Goal: Task Accomplishment & Management: Use online tool/utility

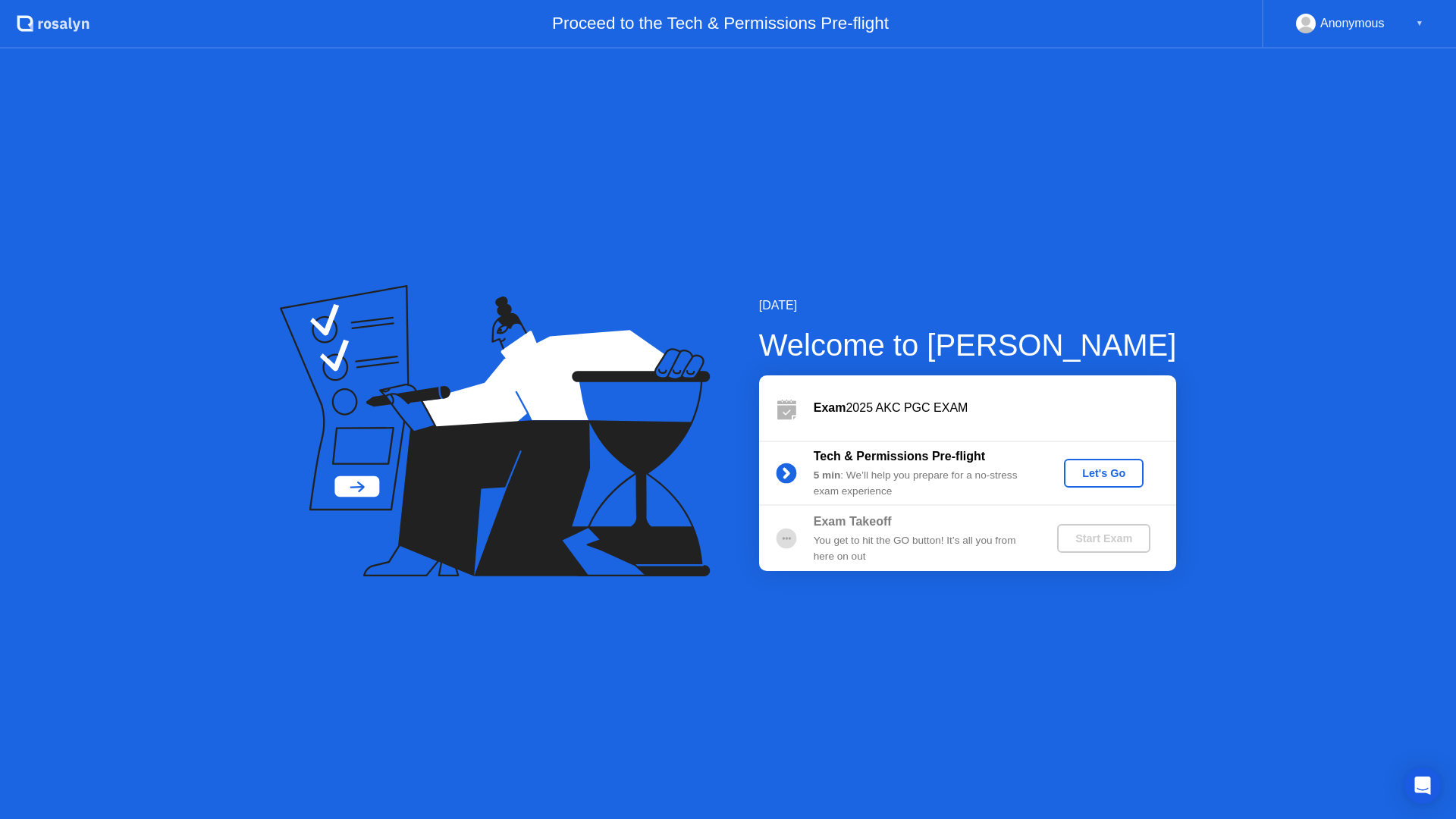
click at [1103, 475] on div "Let's Go" at bounding box center [1103, 473] width 67 height 12
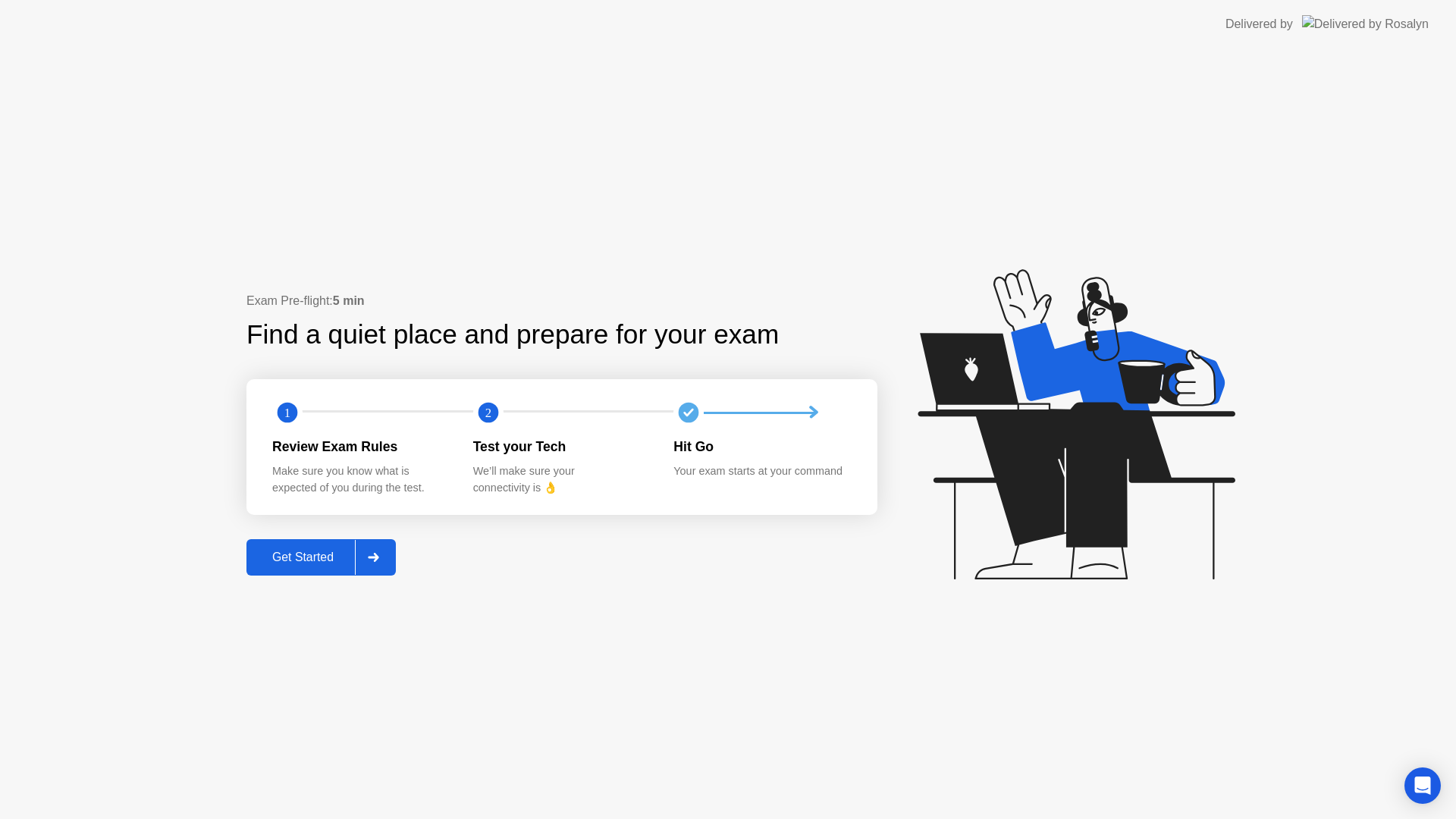
click at [308, 559] on div "Get Started" at bounding box center [303, 558] width 104 height 14
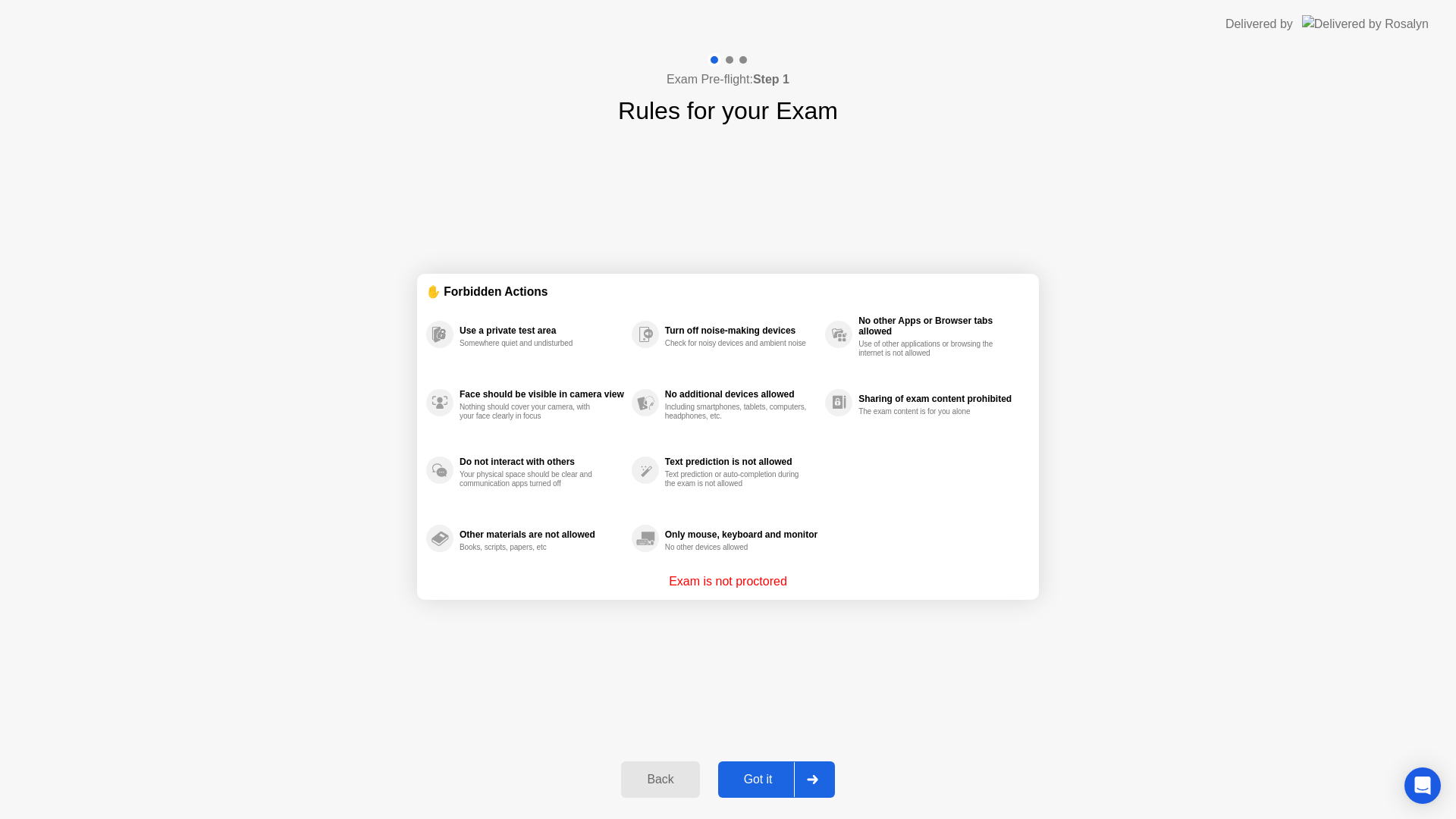
click at [747, 773] on div "Got it" at bounding box center [757, 780] width 71 height 14
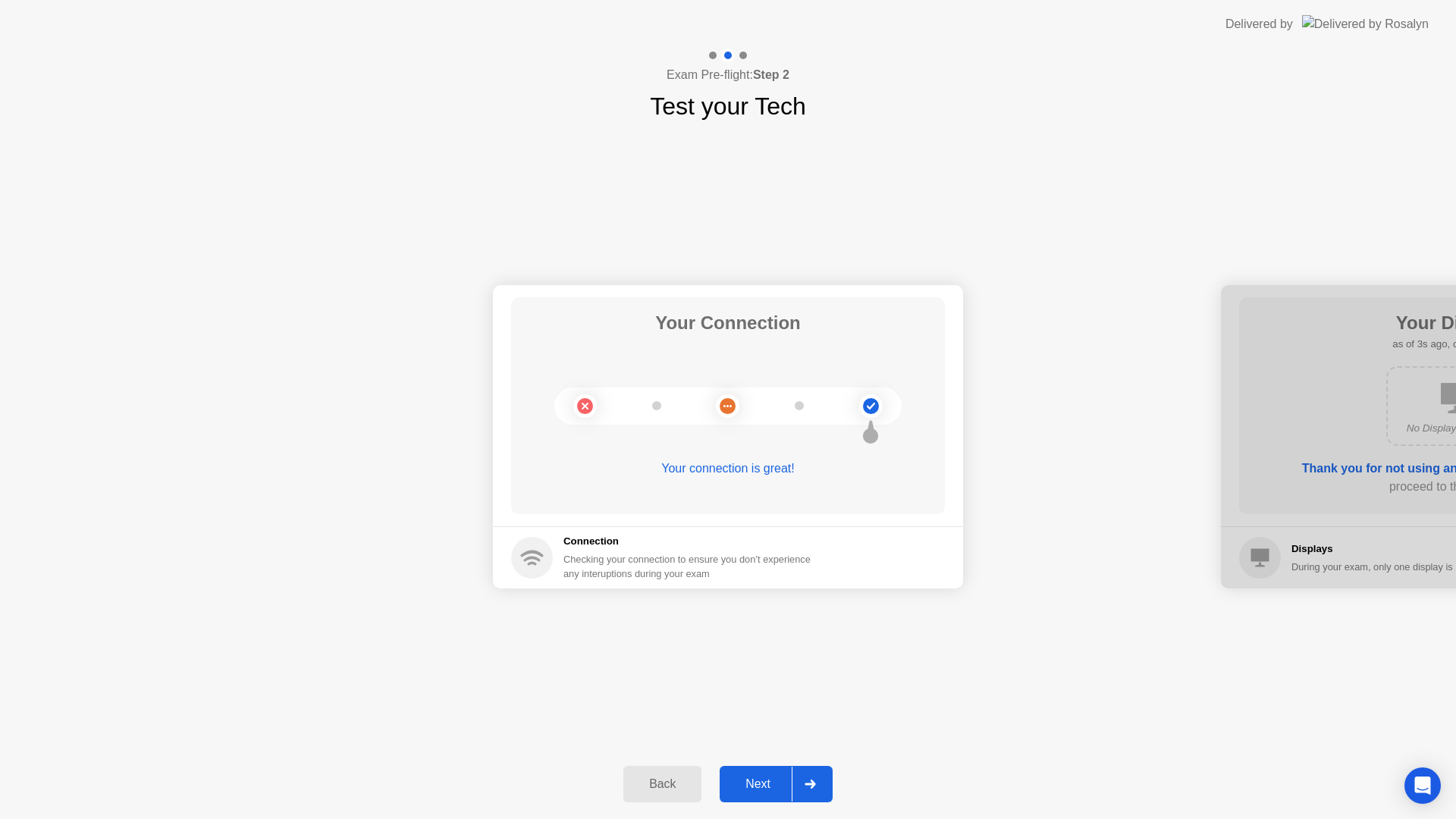
click at [763, 786] on div "Next" at bounding box center [757, 784] width 67 height 14
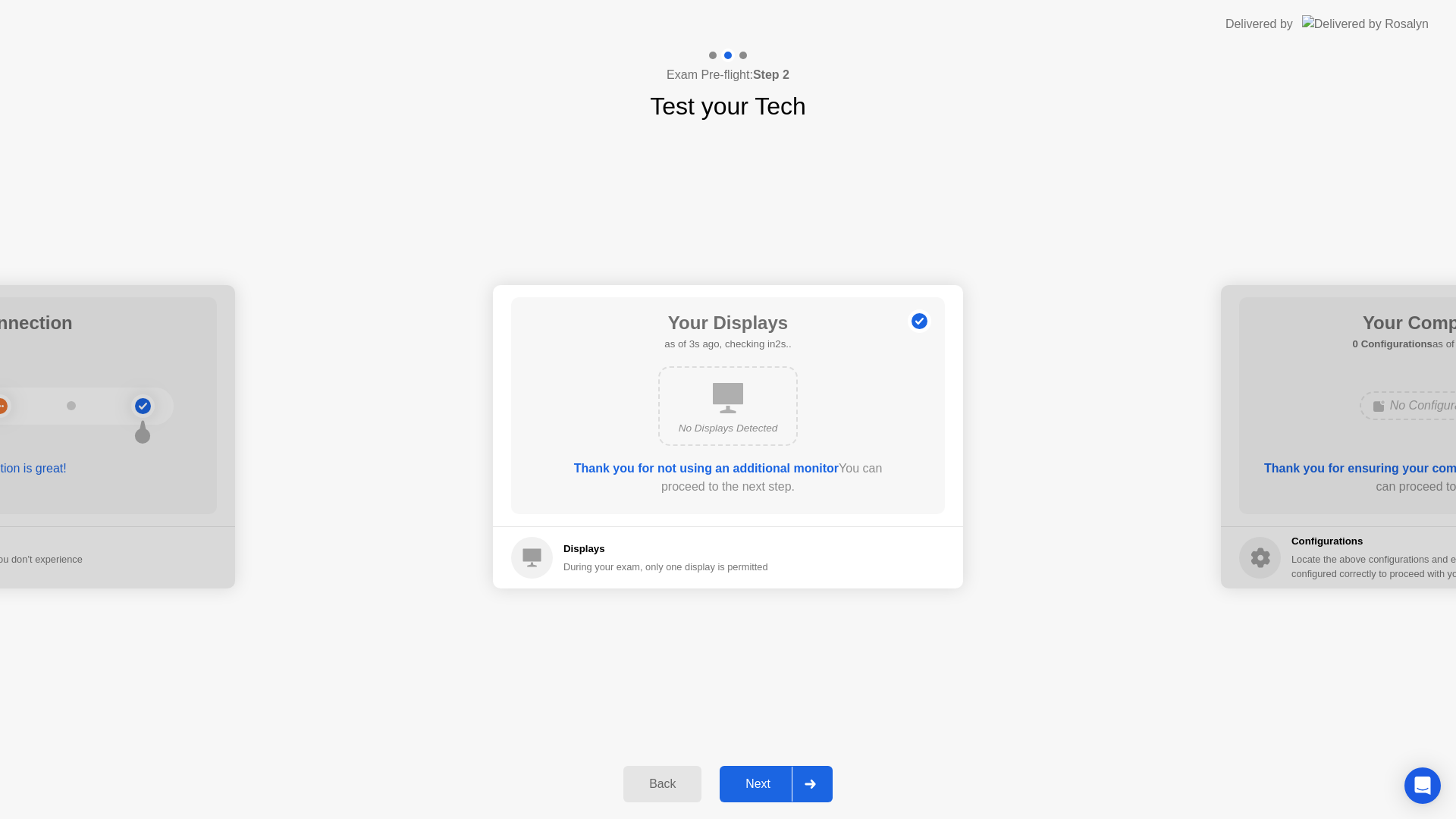
click at [763, 786] on div "Next" at bounding box center [757, 784] width 67 height 14
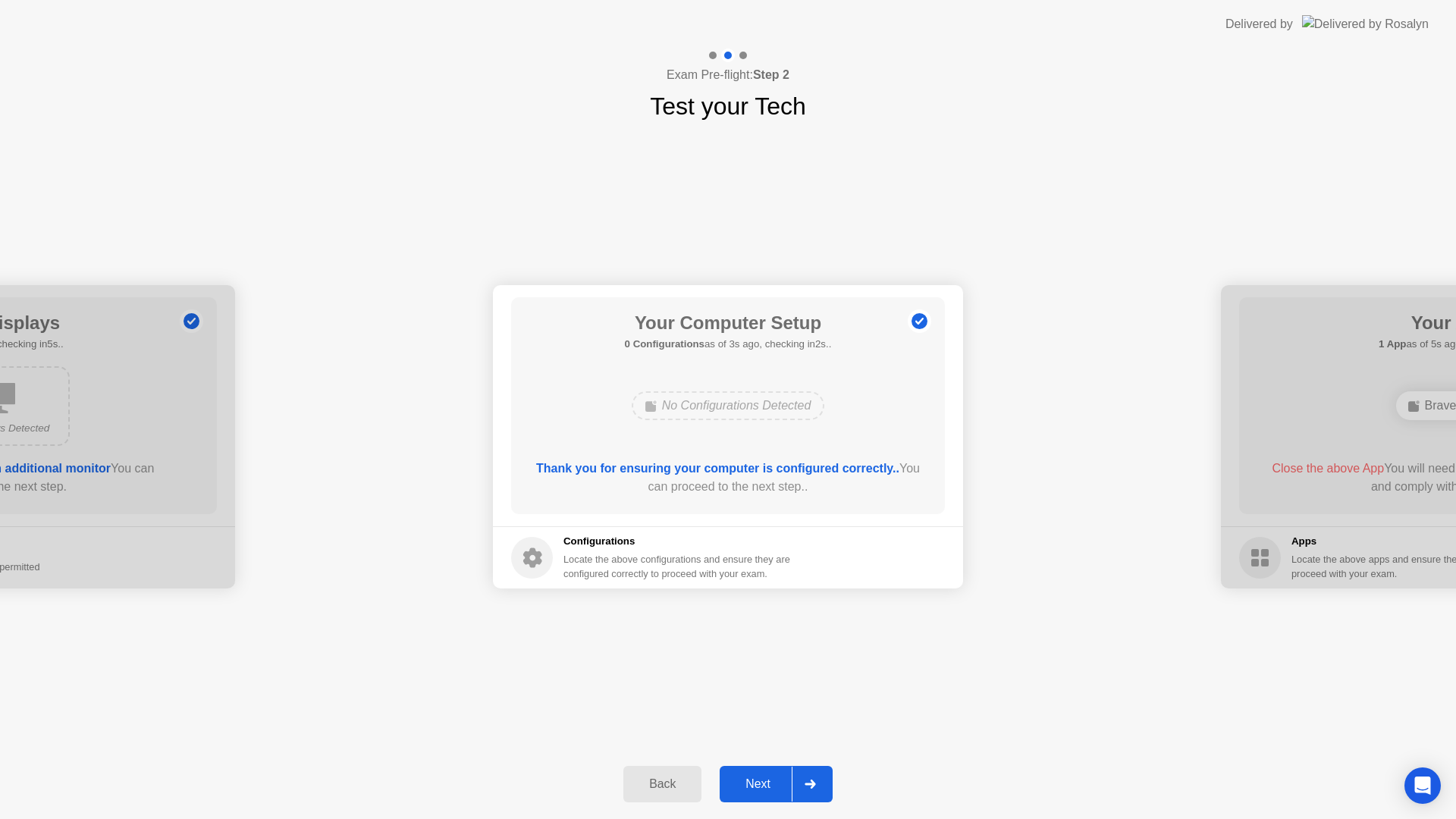
click at [763, 786] on div "Next" at bounding box center [757, 784] width 67 height 14
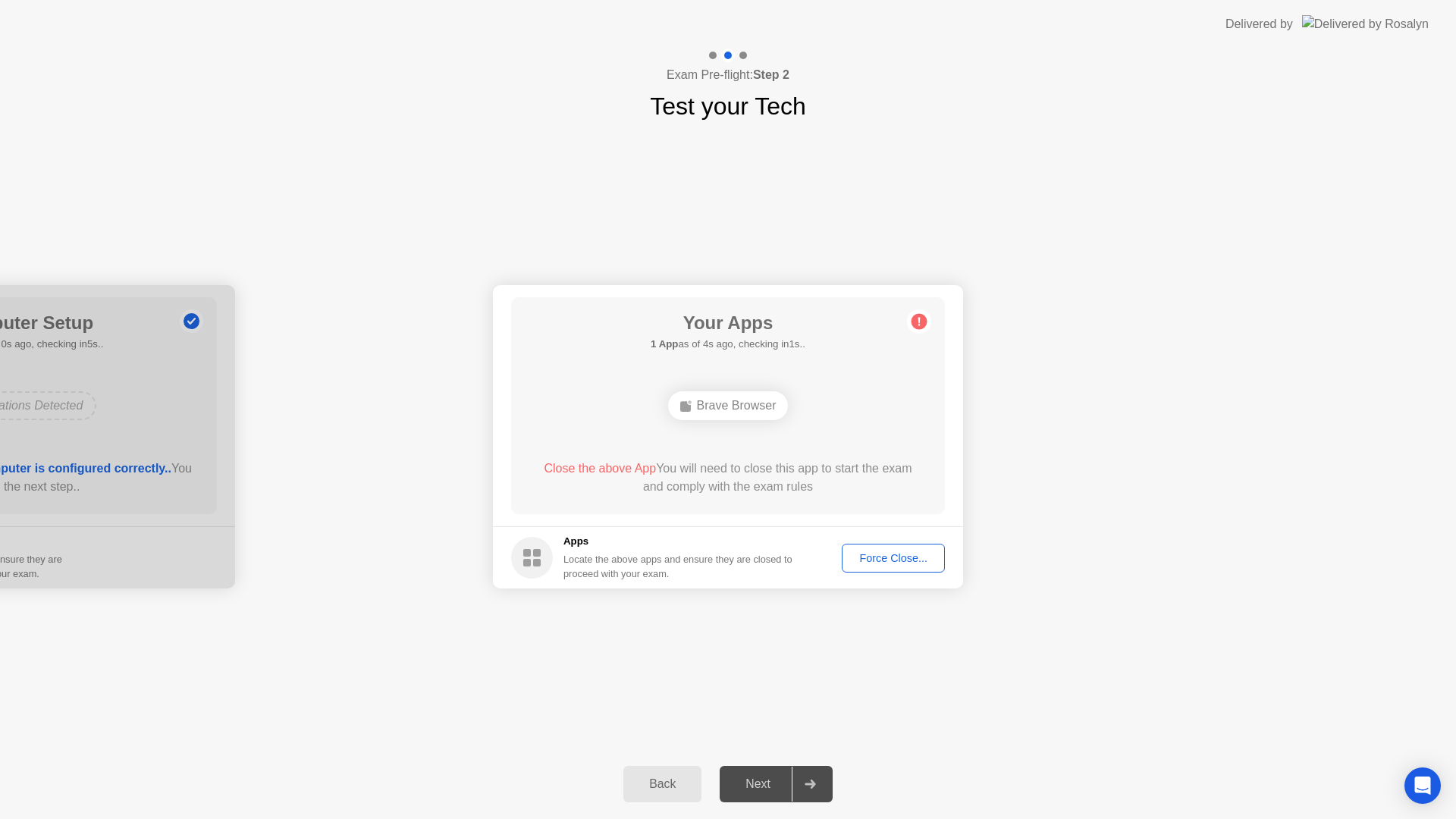
click at [580, 403] on div "Brave Browser" at bounding box center [728, 406] width 348 height 41
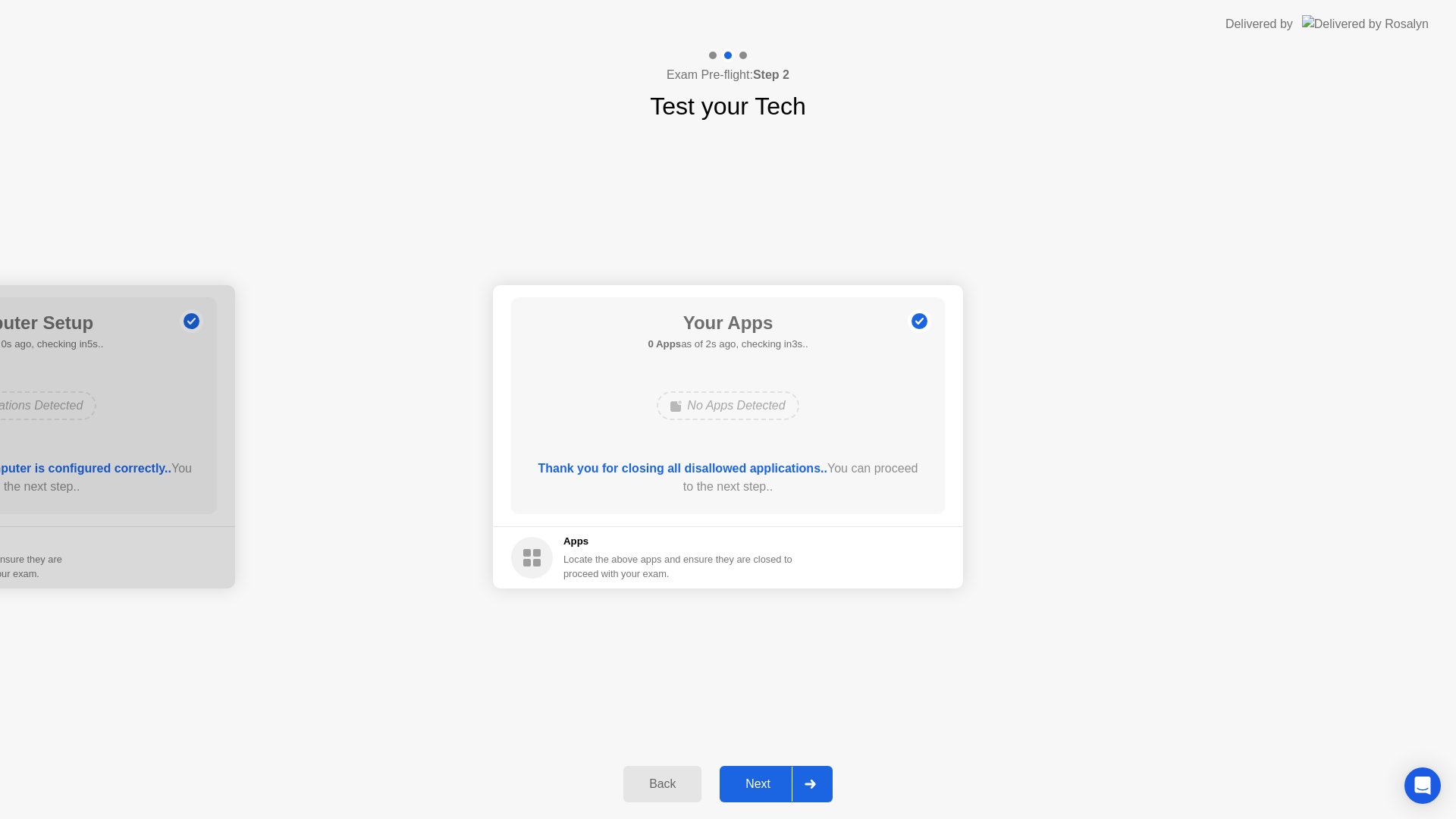
click at [753, 785] on div "Next" at bounding box center [757, 784] width 67 height 14
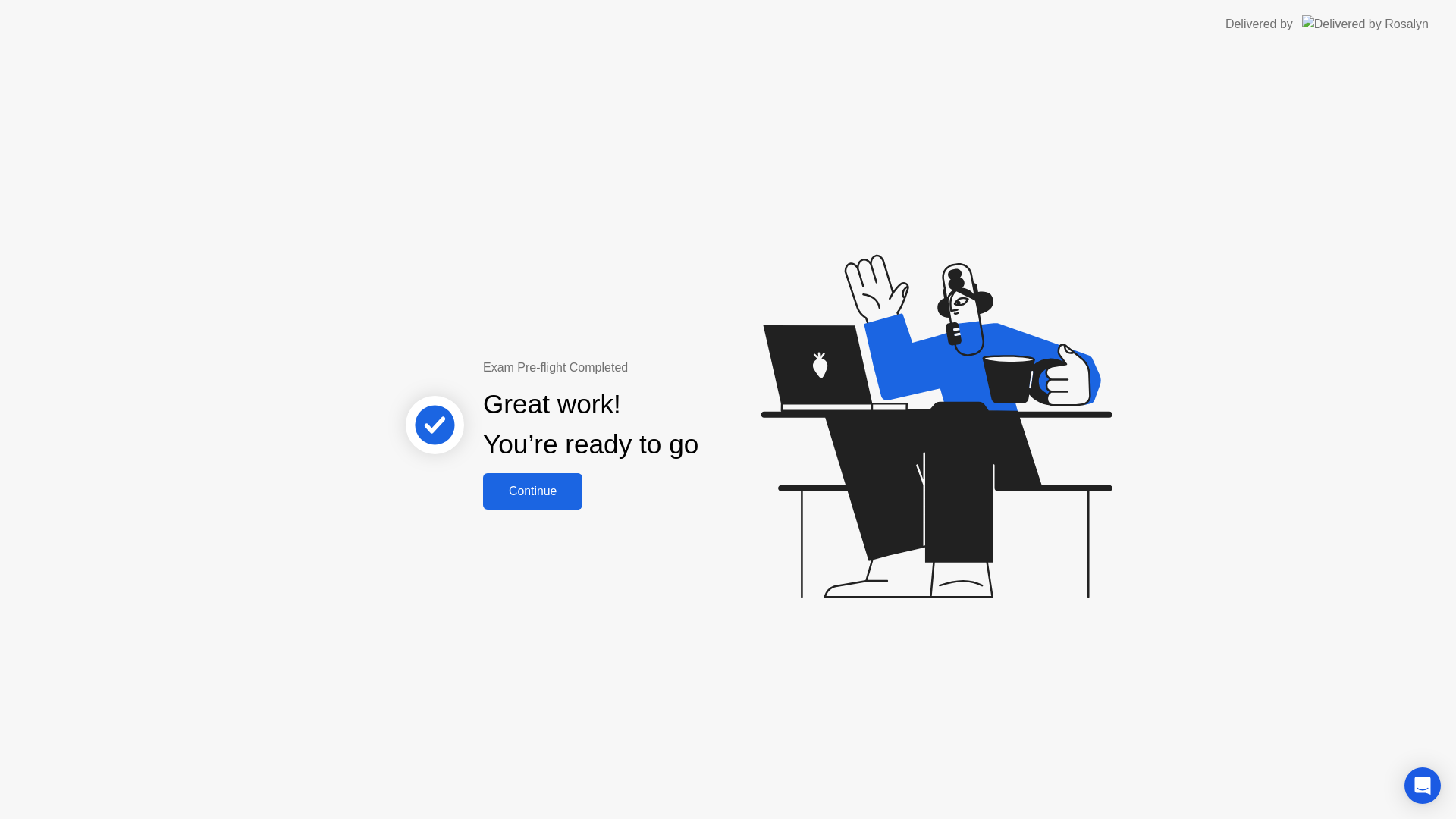
click at [539, 494] on div "Continue" at bounding box center [533, 492] width 91 height 14
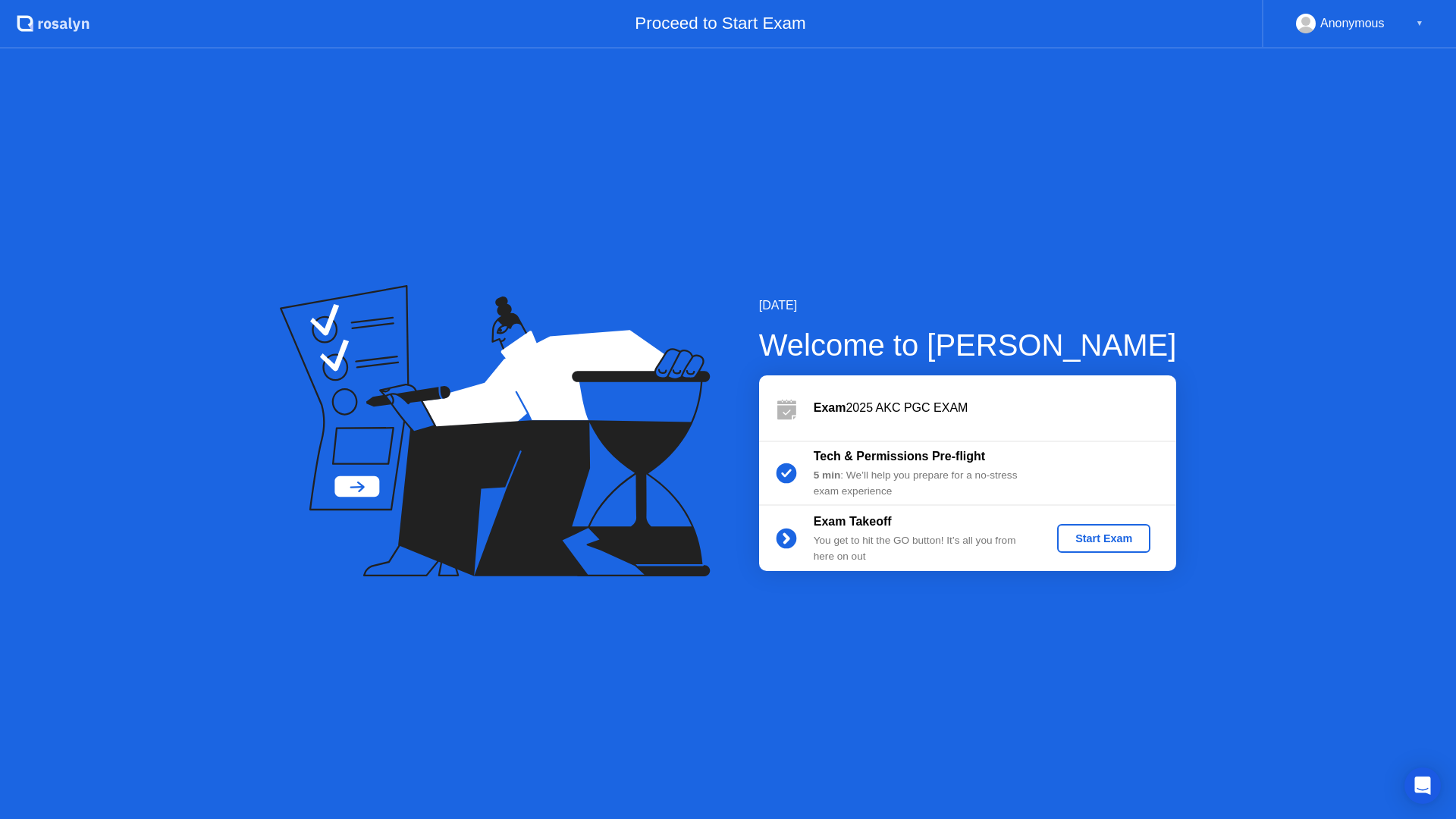
click at [1101, 539] on div "Start Exam" at bounding box center [1103, 538] width 81 height 12
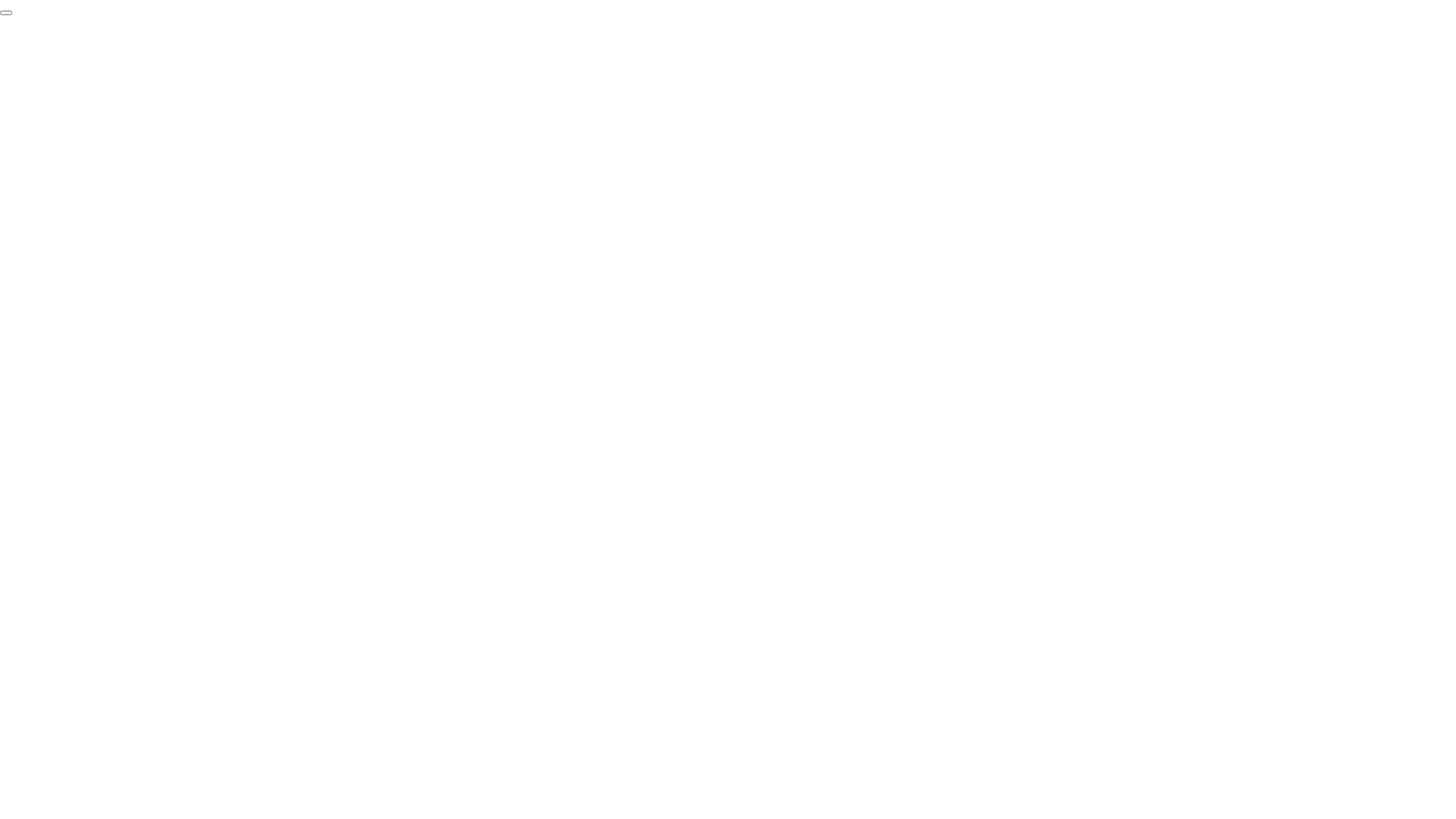
click div "End Proctoring Session"
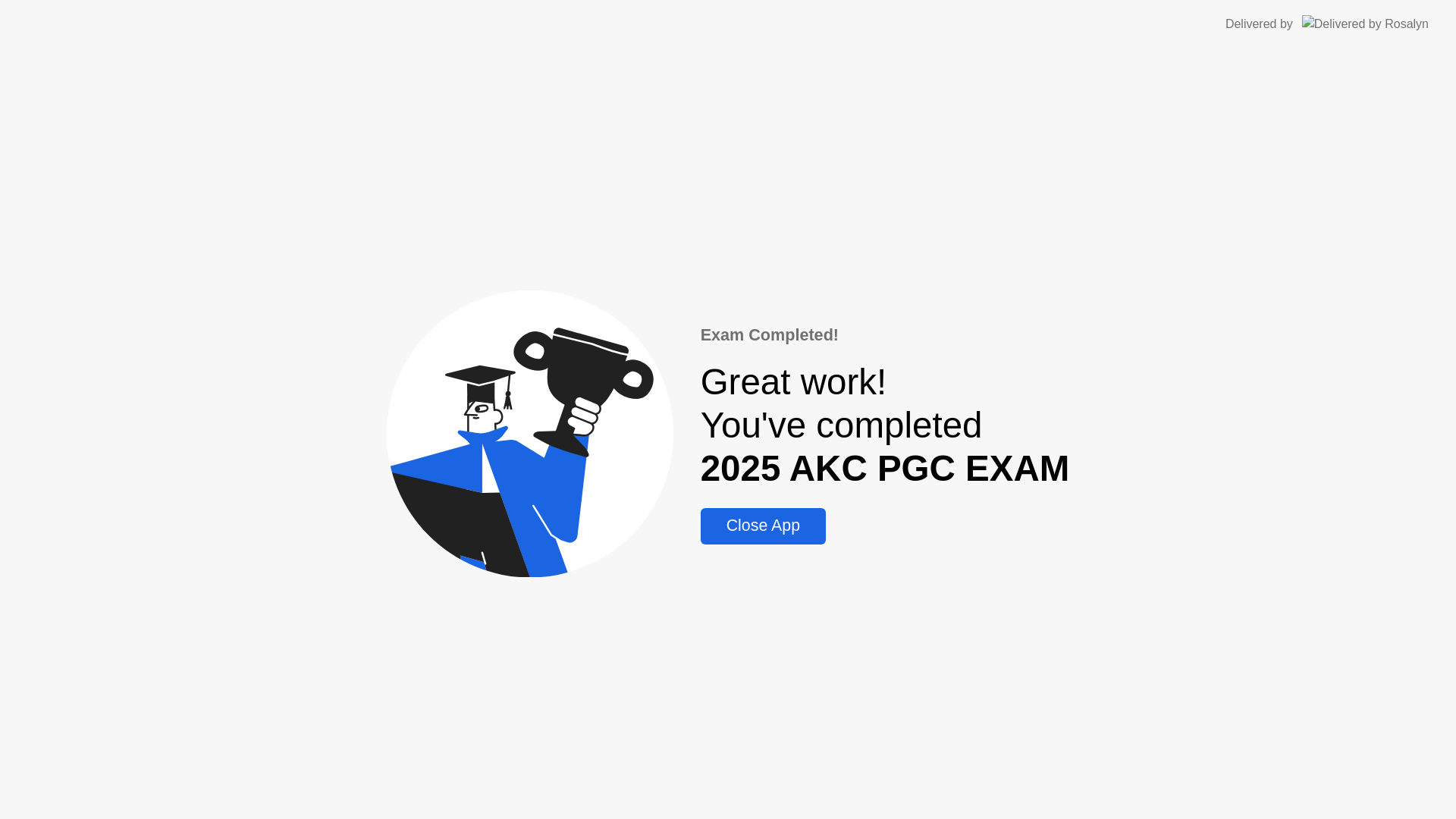
click at [763, 526] on div "Close App" at bounding box center [763, 526] width 116 height 19
